Goal: Information Seeking & Learning: Check status

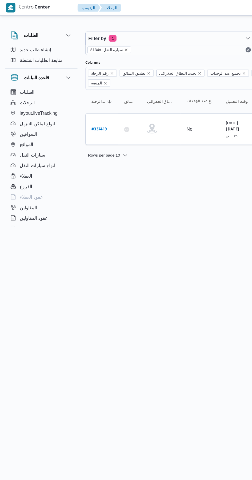
click at [97, 40] on icon "remove selected entity" at bounding box center [98, 38] width 3 height 3
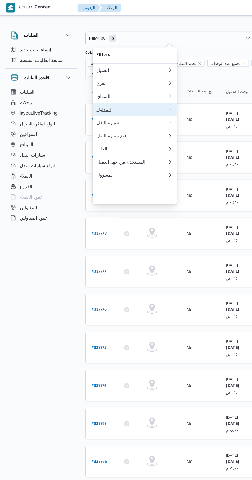
click at [104, 88] on div "المقاول" at bounding box center [103, 86] width 55 height 4
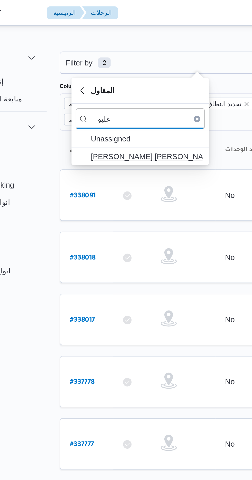
type input "عليو"
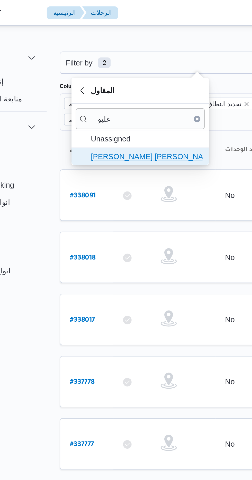
click at [118, 76] on span "[PERSON_NAME] [PERSON_NAME]" at bounding box center [108, 75] width 53 height 6
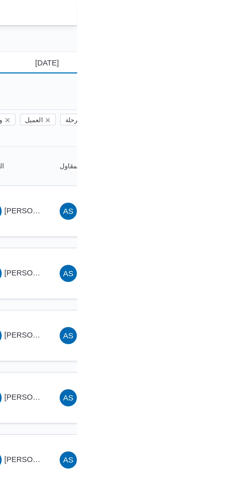
click at [241, 32] on input "[DATE]" at bounding box center [234, 30] width 58 height 10
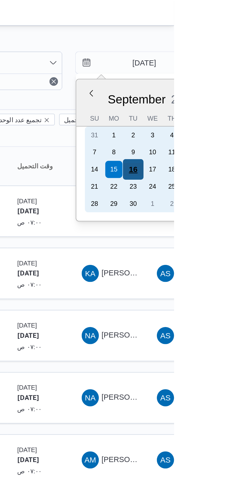
click at [234, 80] on div "16" at bounding box center [232, 81] width 10 height 10
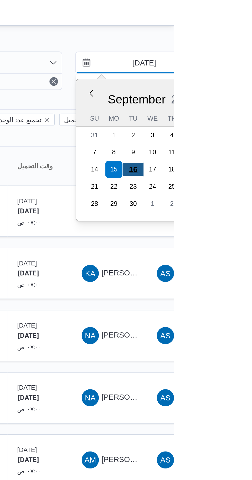
type input "[DATE]"
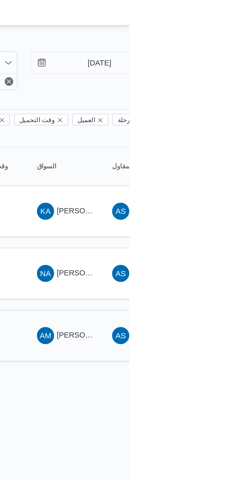
click at [225, 157] on span "AM [PERSON_NAME] [PERSON_NAME]" at bounding box center [221, 161] width 27 height 8
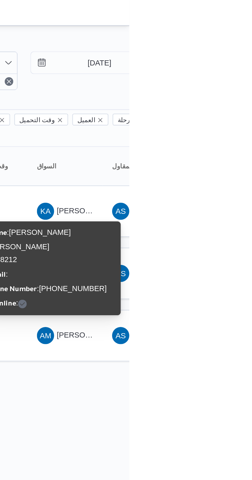
click at [239, 178] on div "Rows per page : 10 1" at bounding box center [221, 181] width 314 height 12
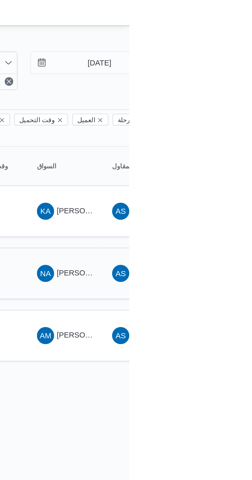
click at [222, 129] on span "[PERSON_NAME] [PERSON_NAME]" at bounding box center [247, 131] width 60 height 4
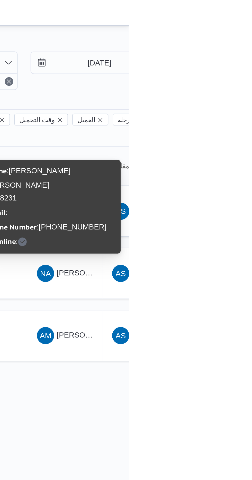
click at [240, 179] on div "Rows per page : 10 1" at bounding box center [221, 181] width 314 height 12
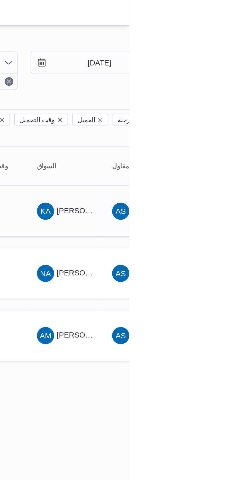
click at [227, 98] on div "KA [PERSON_NAME] ابراهيم" at bounding box center [220, 101] width 31 height 12
click at [230, 99] on span "[PERSON_NAME] ابراهيم" at bounding box center [237, 101] width 41 height 4
